Goal: Task Accomplishment & Management: Use online tool/utility

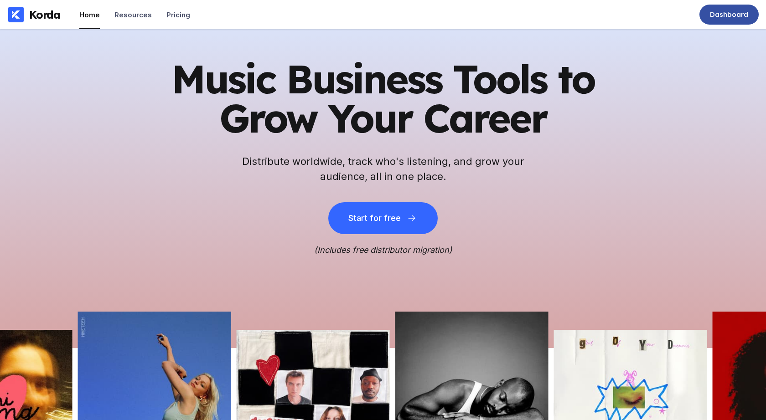
click at [719, 18] on div "Dashboard" at bounding box center [729, 14] width 38 height 9
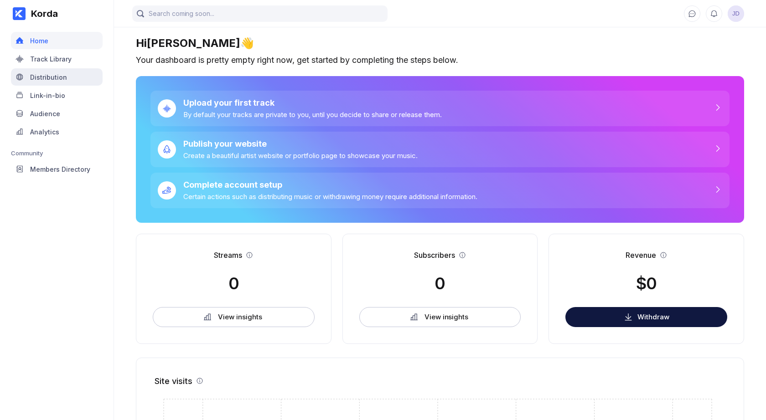
click at [48, 76] on div "Distribution" at bounding box center [48, 77] width 37 height 8
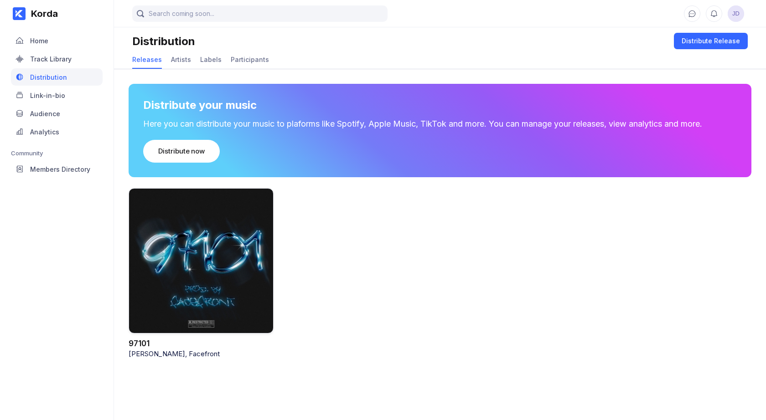
click at [195, 264] on div at bounding box center [201, 261] width 145 height 146
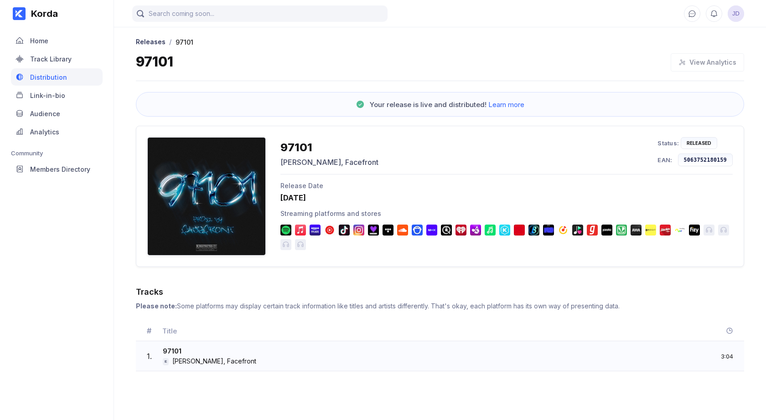
click at [141, 342] on div "1 . 97101 E [PERSON_NAME], Facefront 3:04" at bounding box center [440, 356] width 608 height 30
click at [280, 228] on img at bounding box center [285, 230] width 11 height 11
click at [284, 229] on img at bounding box center [285, 230] width 11 height 11
click at [698, 144] on div "Released" at bounding box center [699, 142] width 25 height 5
click at [170, 162] on div at bounding box center [206, 196] width 119 height 119
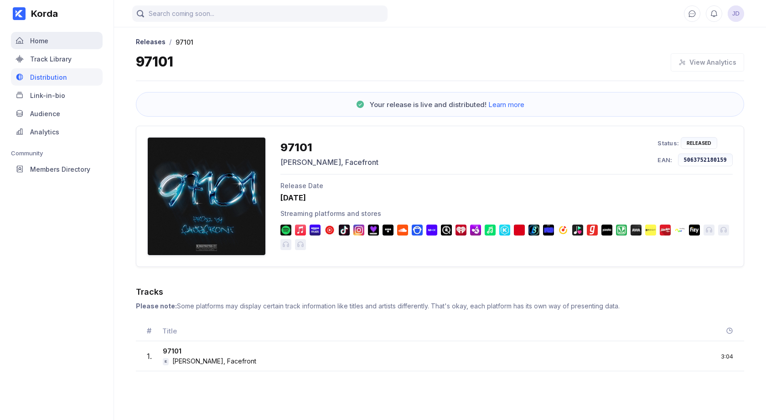
click at [46, 45] on div "Home" at bounding box center [57, 40] width 92 height 17
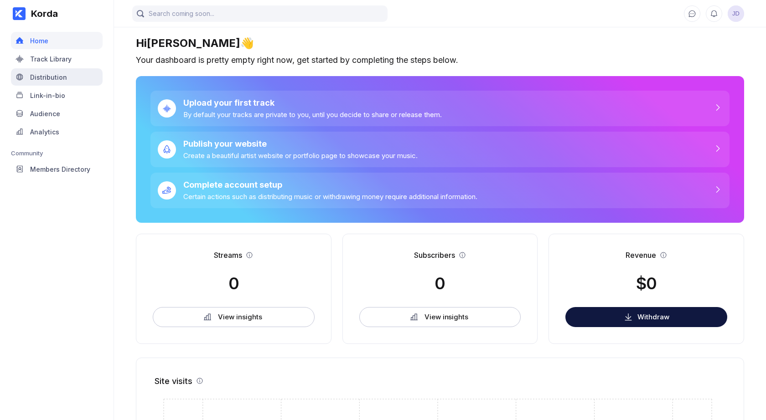
click at [59, 74] on div "Distribution" at bounding box center [48, 77] width 37 height 8
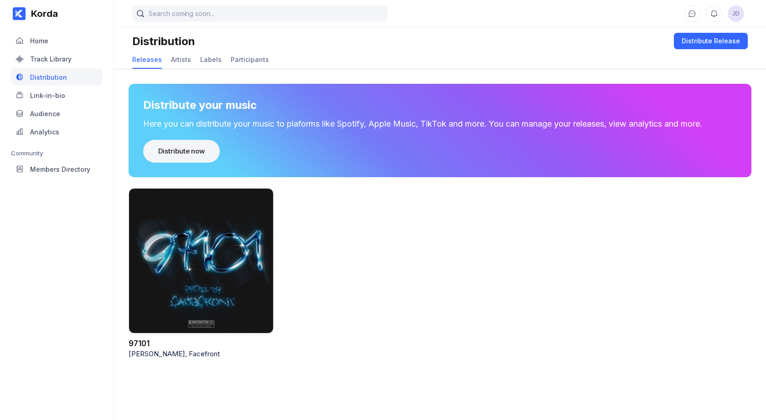
click at [193, 155] on button "Distribute now" at bounding box center [181, 151] width 77 height 23
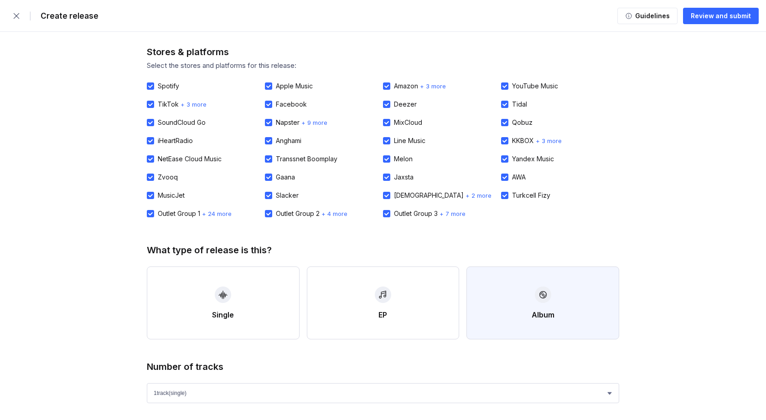
click at [518, 301] on button "Album" at bounding box center [542, 303] width 153 height 73
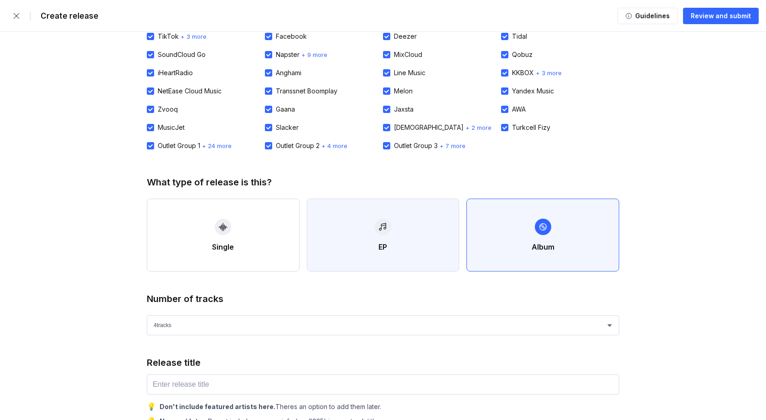
scroll to position [91, 0]
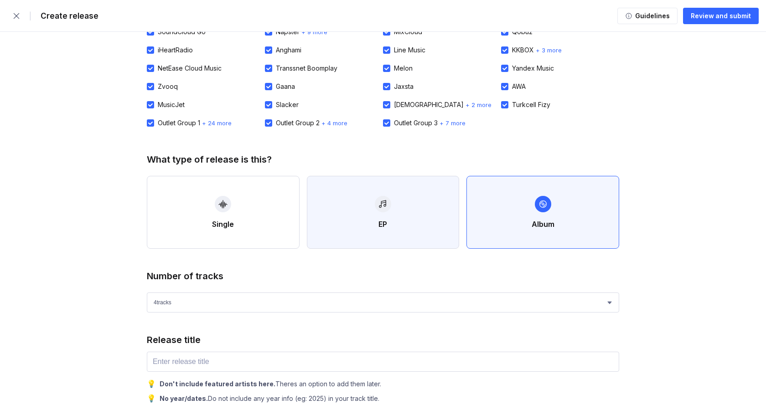
click at [372, 223] on button "EP" at bounding box center [383, 212] width 153 height 73
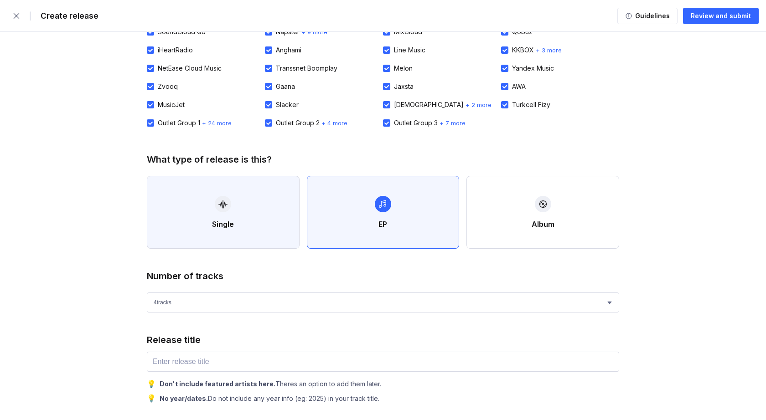
click at [233, 208] on button "Single" at bounding box center [223, 212] width 153 height 73
select select "1"
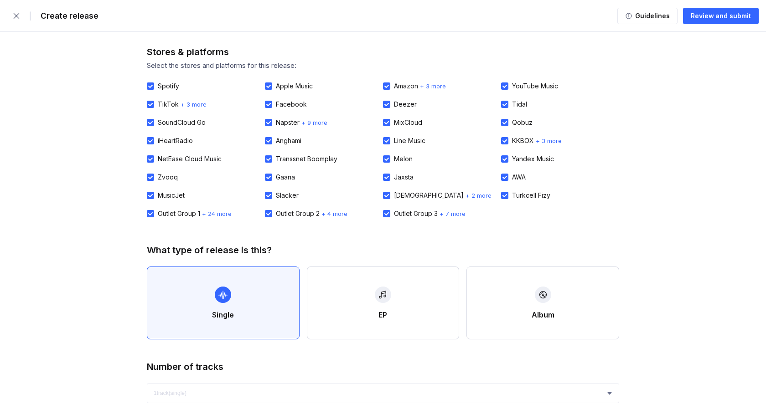
scroll to position [0, 0]
